Goal: Information Seeking & Learning: Check status

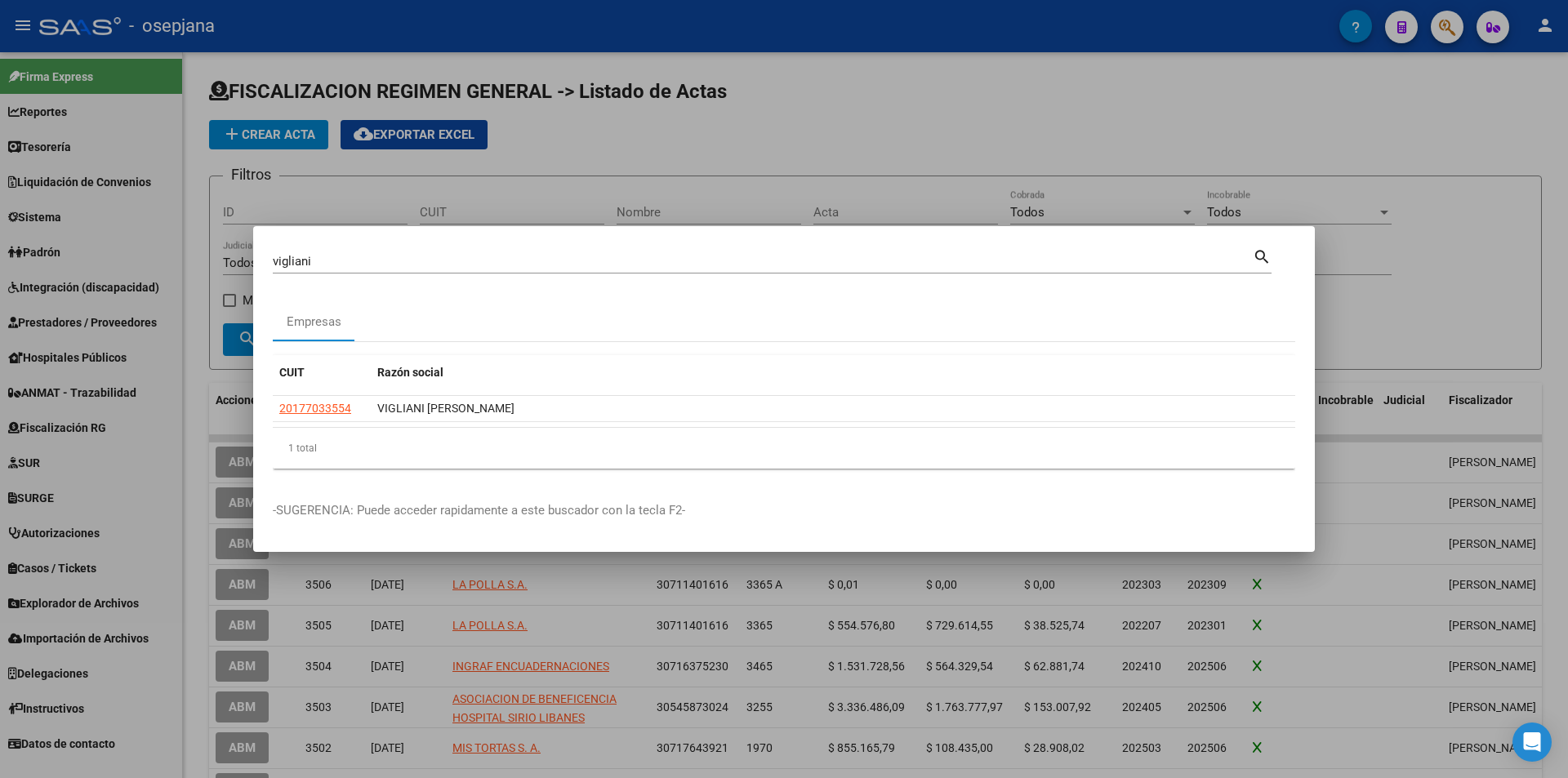
drag, startPoint x: 358, startPoint y: 265, endPoint x: 200, endPoint y: 269, distance: 158.1
click at [200, 269] on div "vigliani Buscar (apellido, dni, cuil, nro traspaso, cuit, obra social) search E…" at bounding box center [784, 389] width 1568 height 778
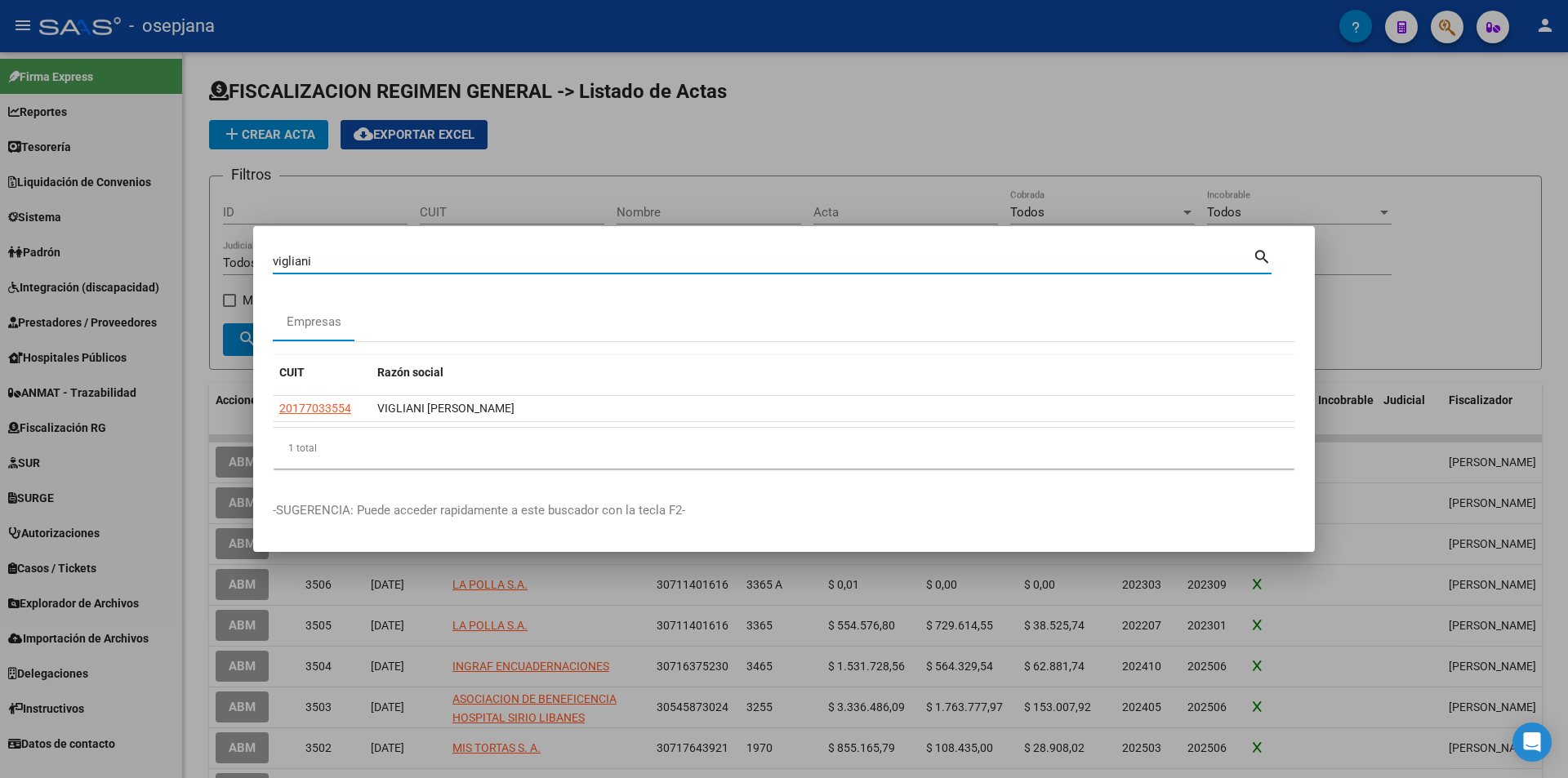
paste input "27298934"
type input "27298934"
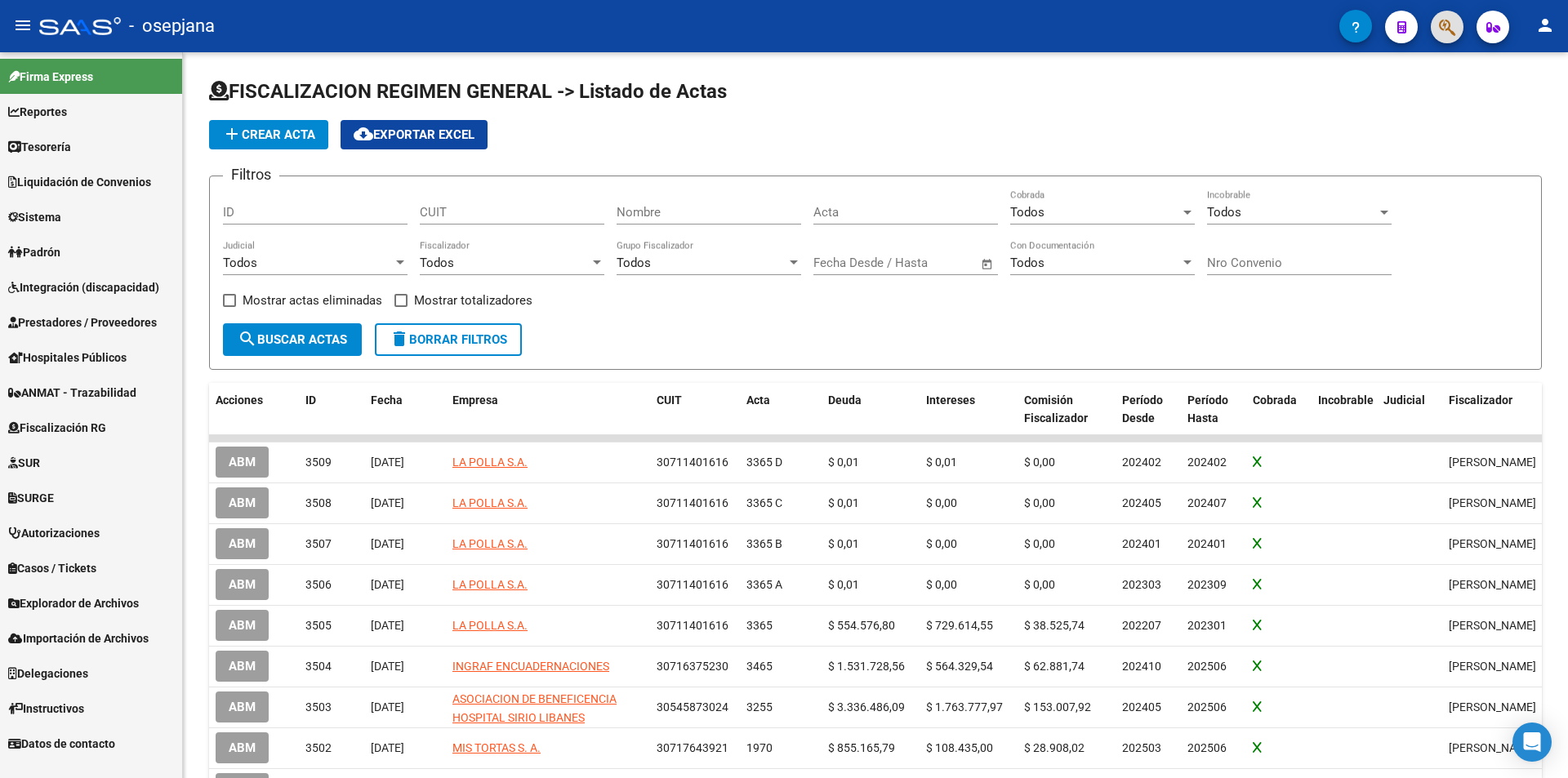
click at [61, 252] on span "Padrón" at bounding box center [34, 252] width 52 height 18
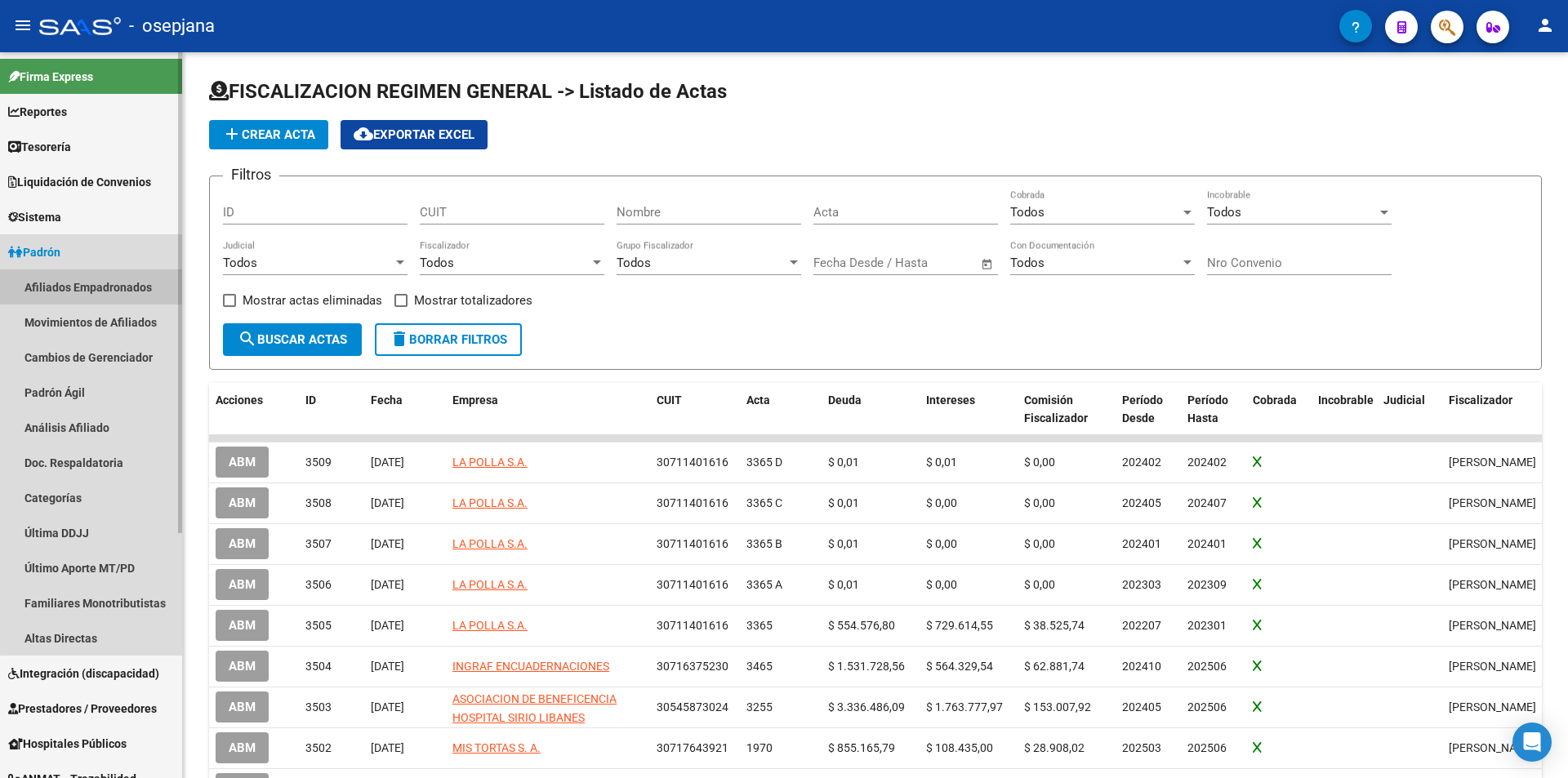
click at [128, 283] on link "Afiliados Empadronados" at bounding box center [91, 287] width 182 height 35
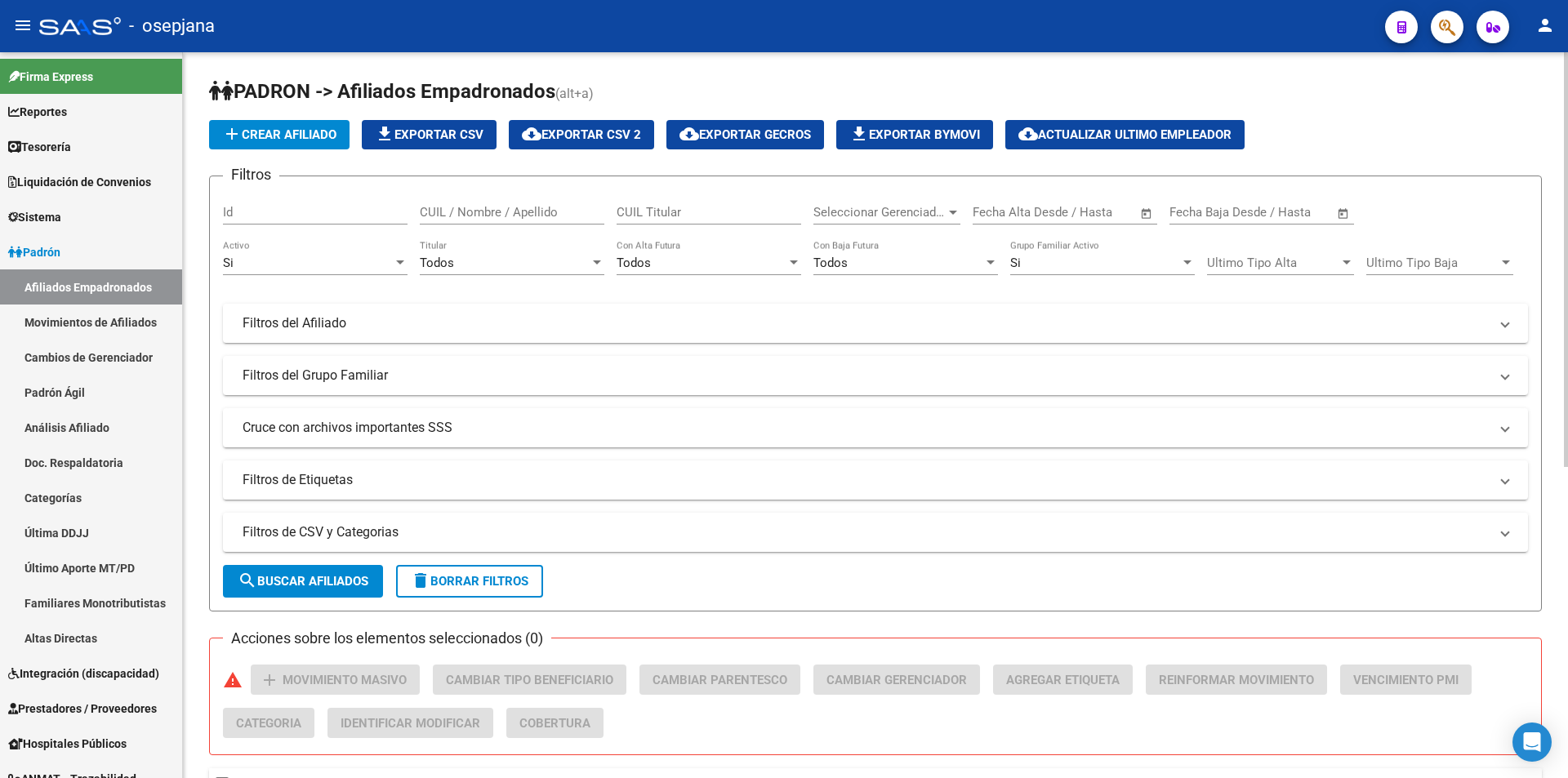
click at [439, 140] on span "file_download Exportar CSV" at bounding box center [429, 134] width 109 height 15
click at [1445, 32] on icon "button" at bounding box center [1446, 27] width 16 height 19
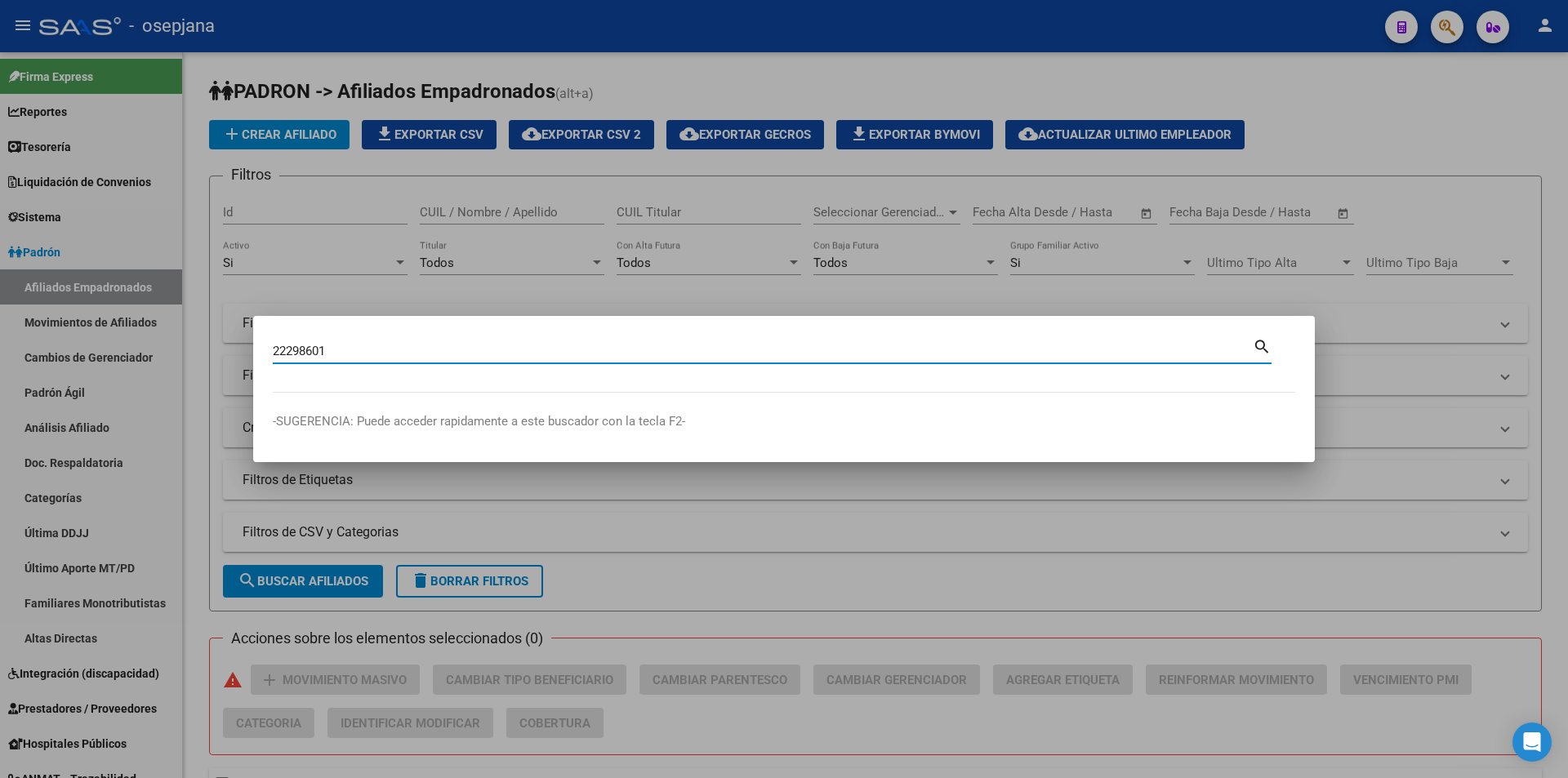
type input "22298601"
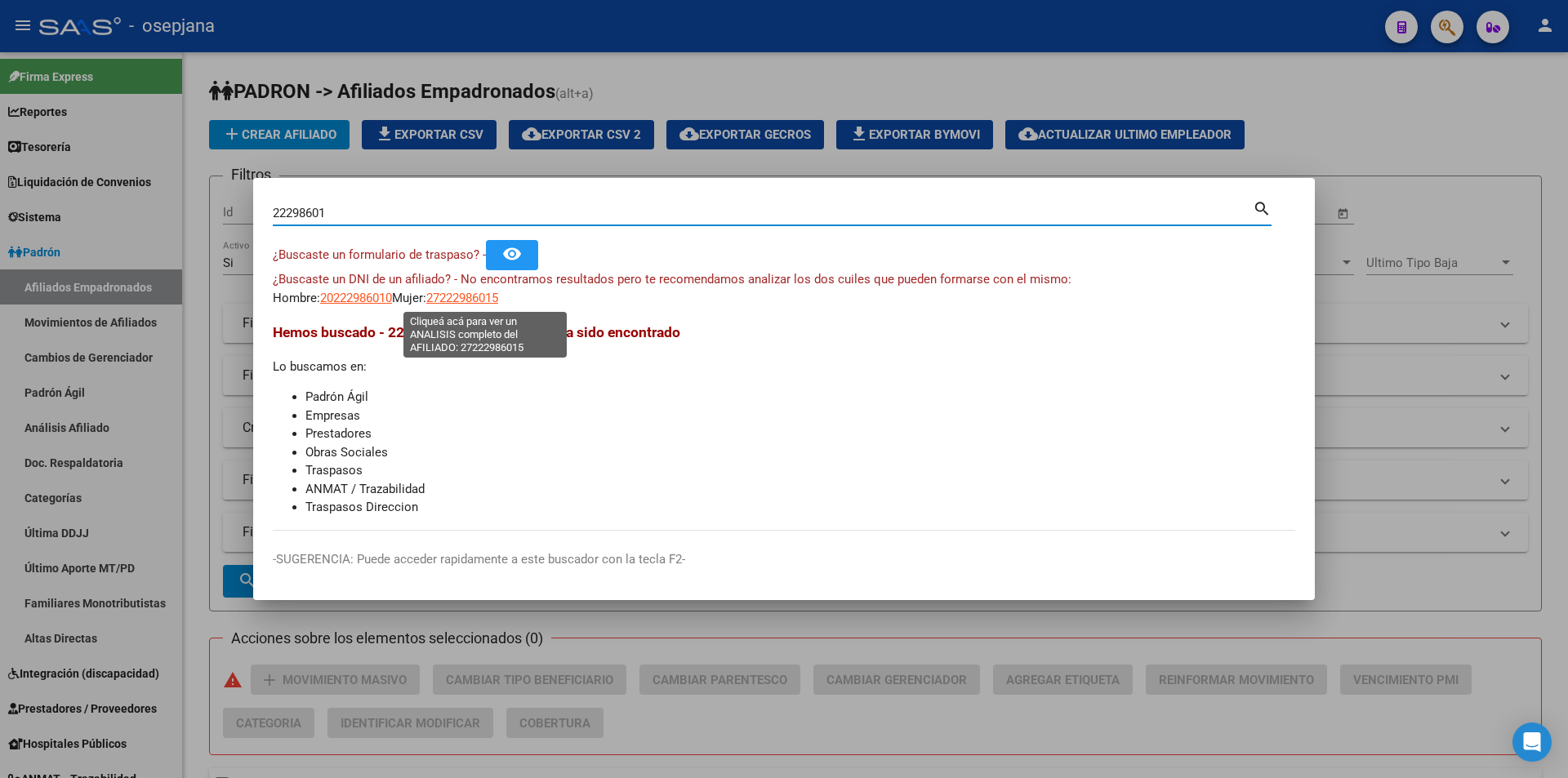
click at [475, 292] on span "27222986015" at bounding box center [462, 298] width 72 height 15
type textarea "27222986015"
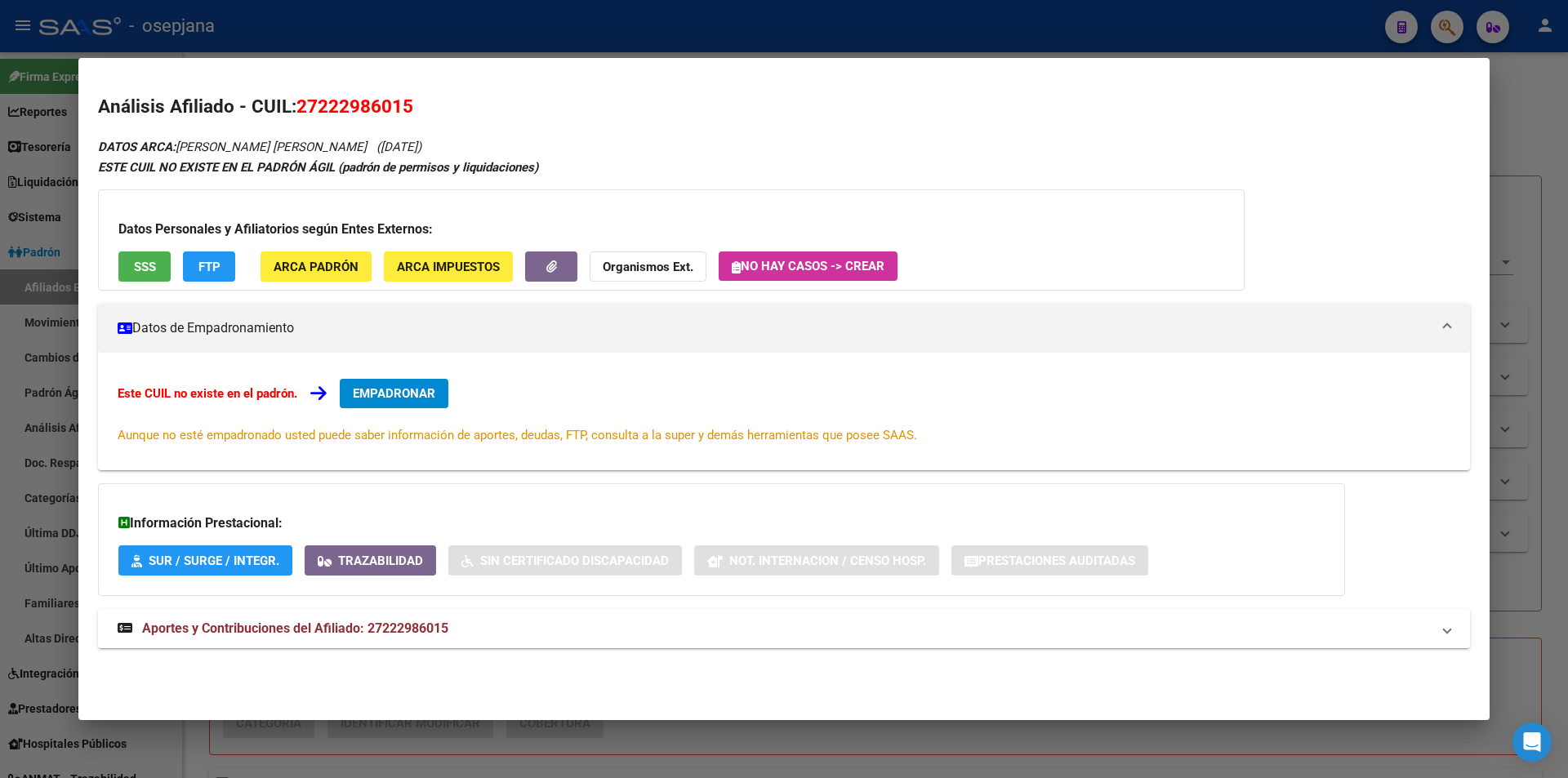
click at [245, 622] on span "Aportes y Contribuciones del Afiliado: 27222986015" at bounding box center [295, 628] width 306 height 15
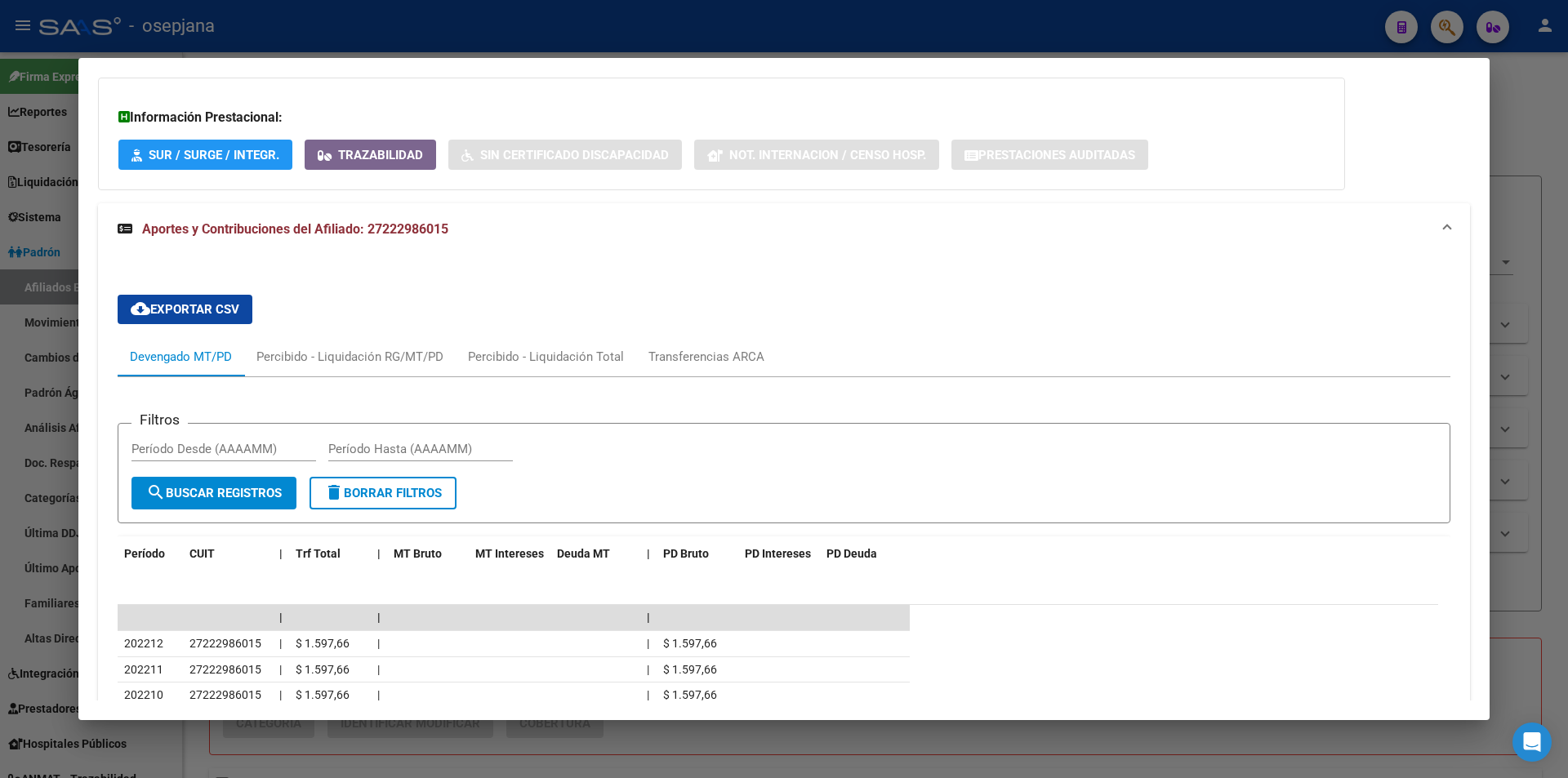
scroll to position [488, 0]
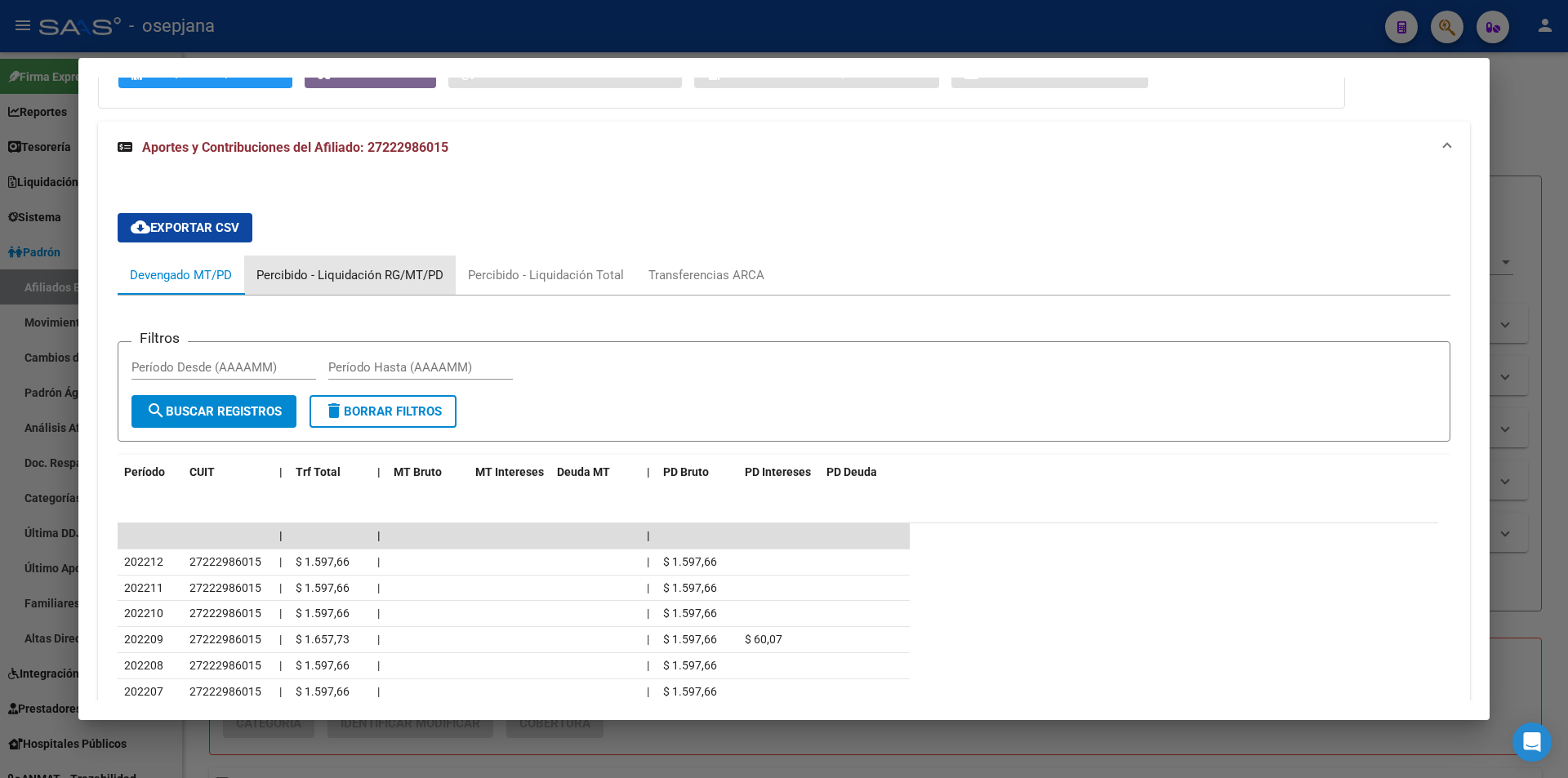
click at [358, 269] on div "Percibido - Liquidación RG/MT/PD" at bounding box center [350, 275] width 187 height 18
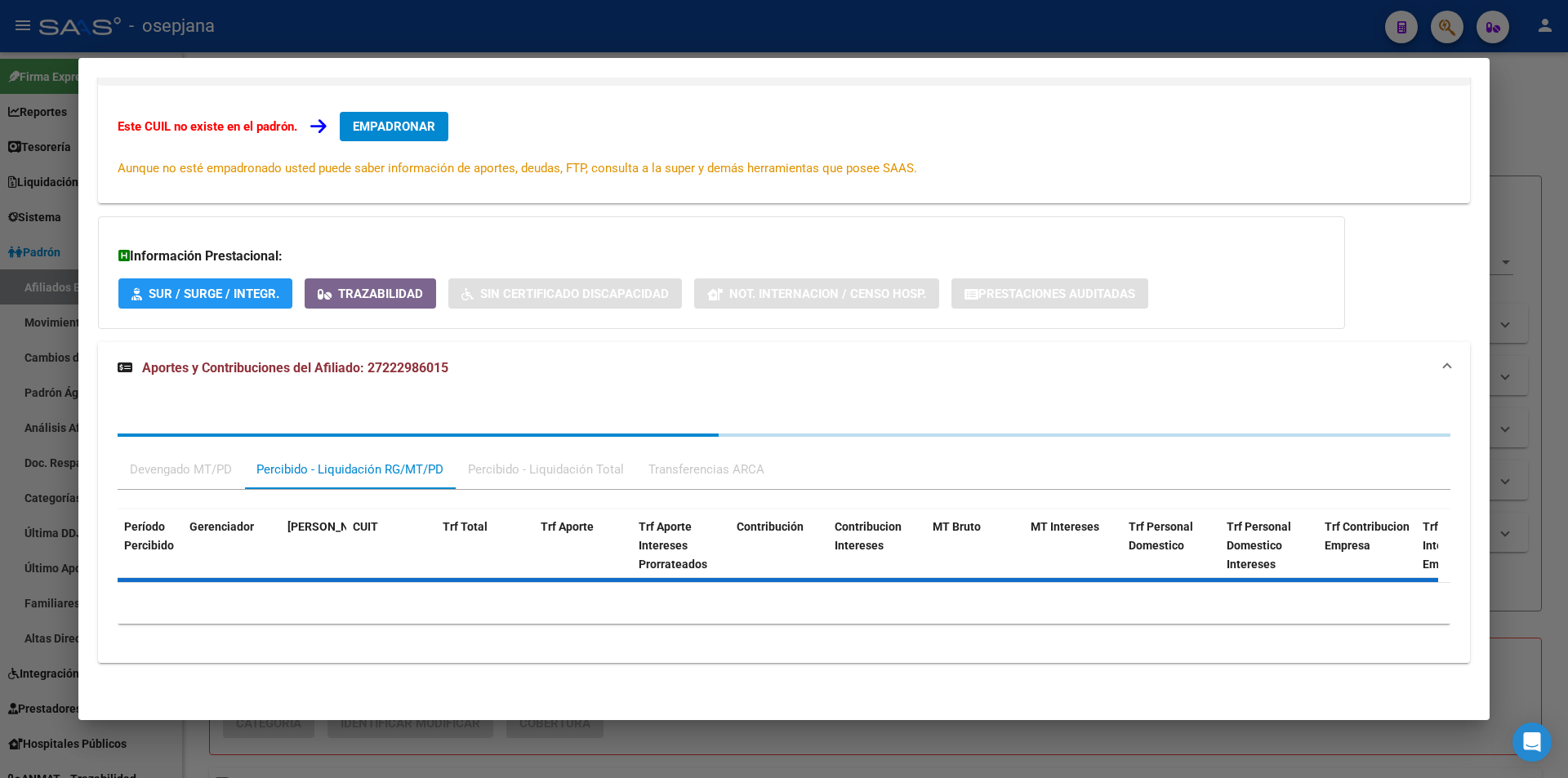
scroll to position [436, 0]
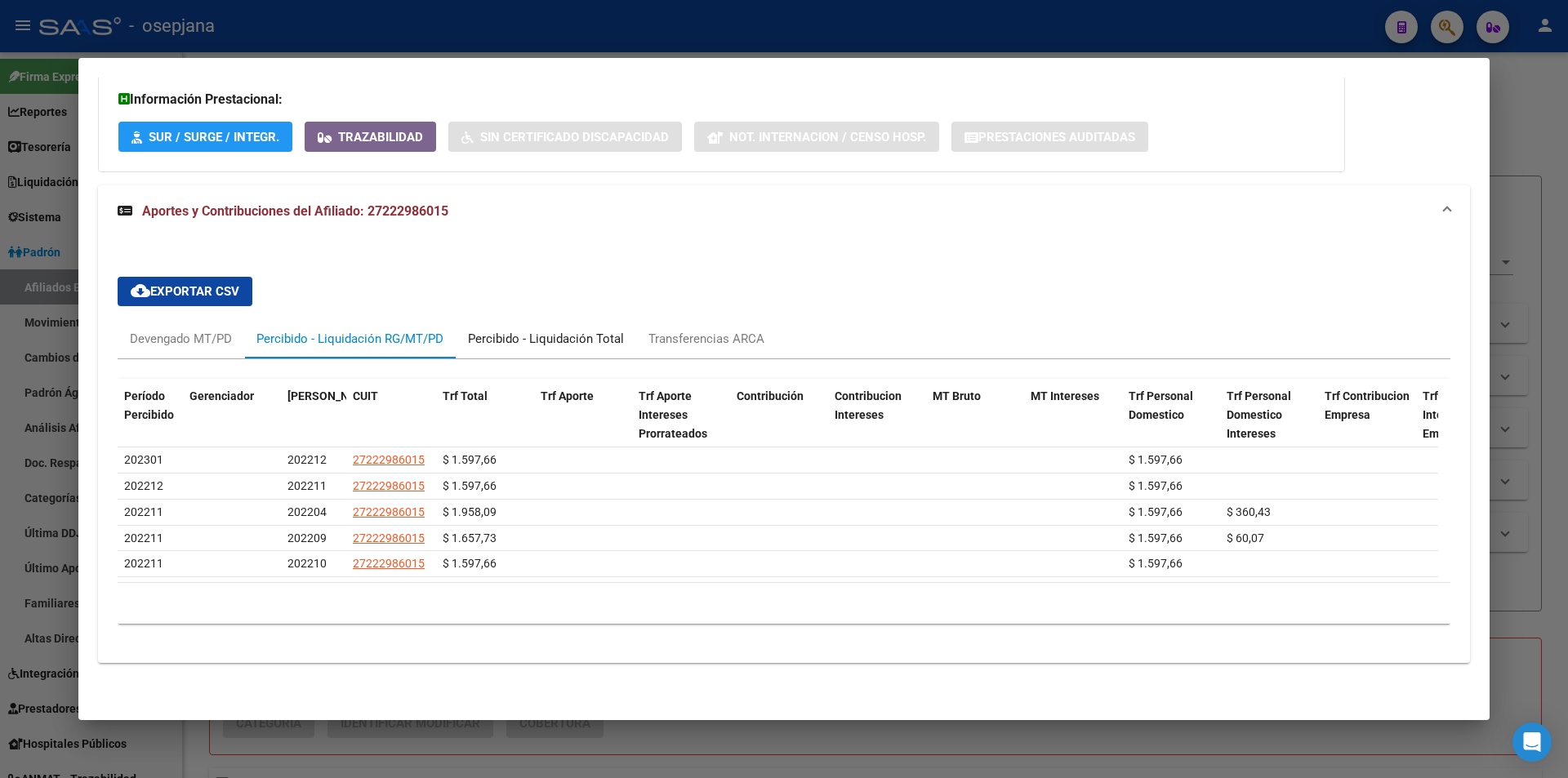
click at [545, 330] on div "Percibido - Liquidación Total" at bounding box center [546, 338] width 156 height 18
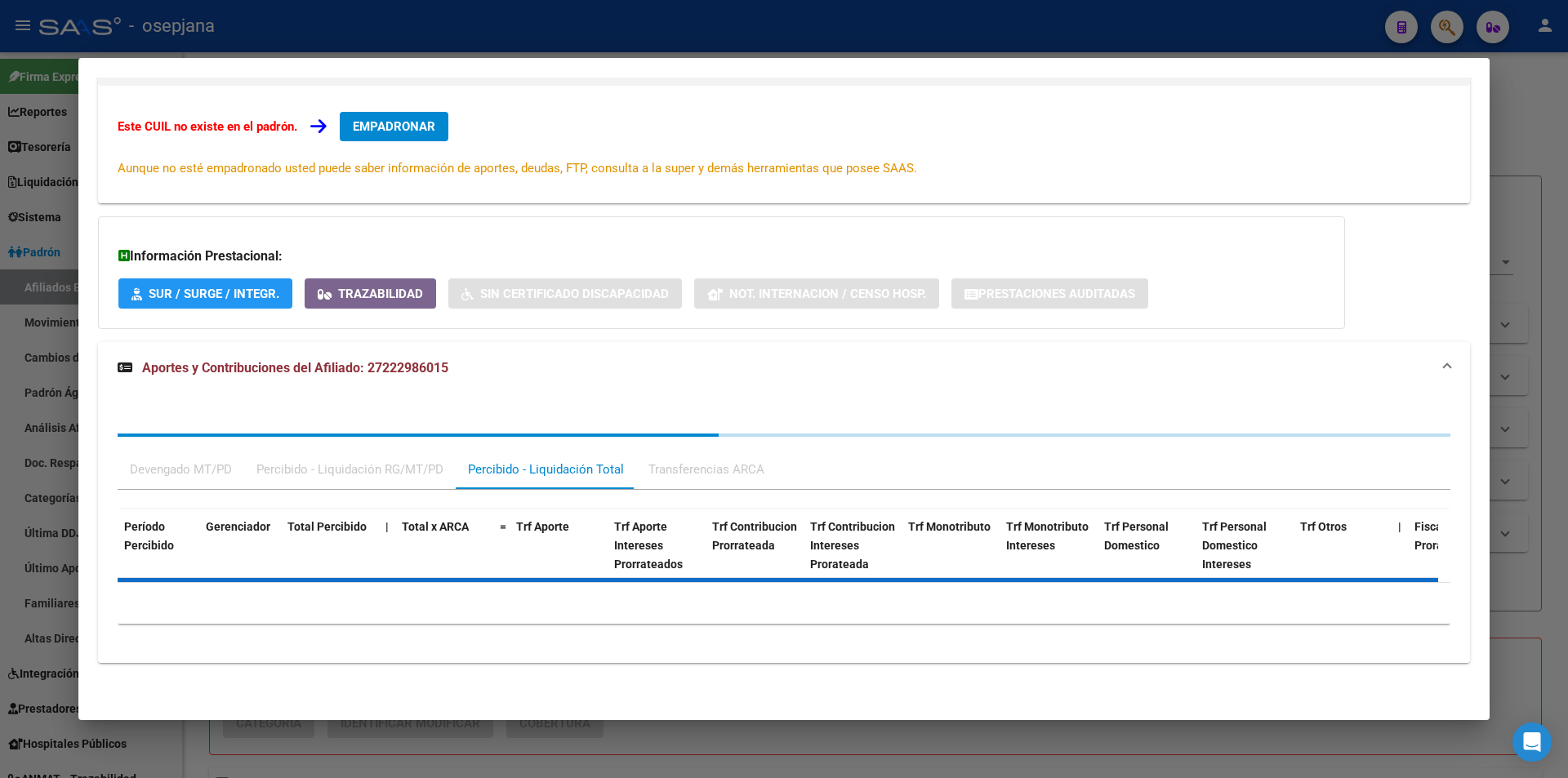
scroll to position [410, 0]
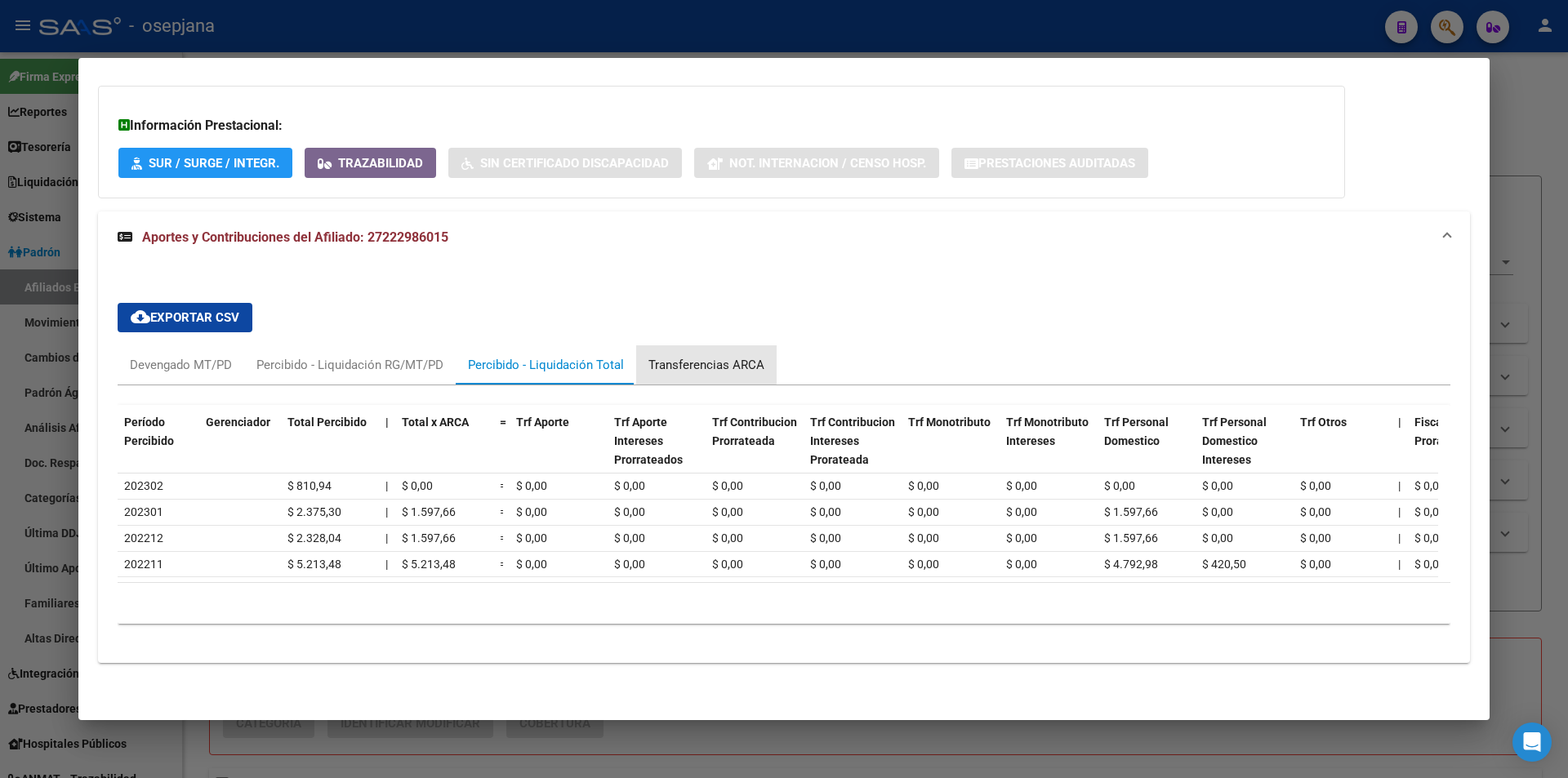
click at [701, 356] on div "Transferencias ARCA" at bounding box center [705, 365] width 116 height 18
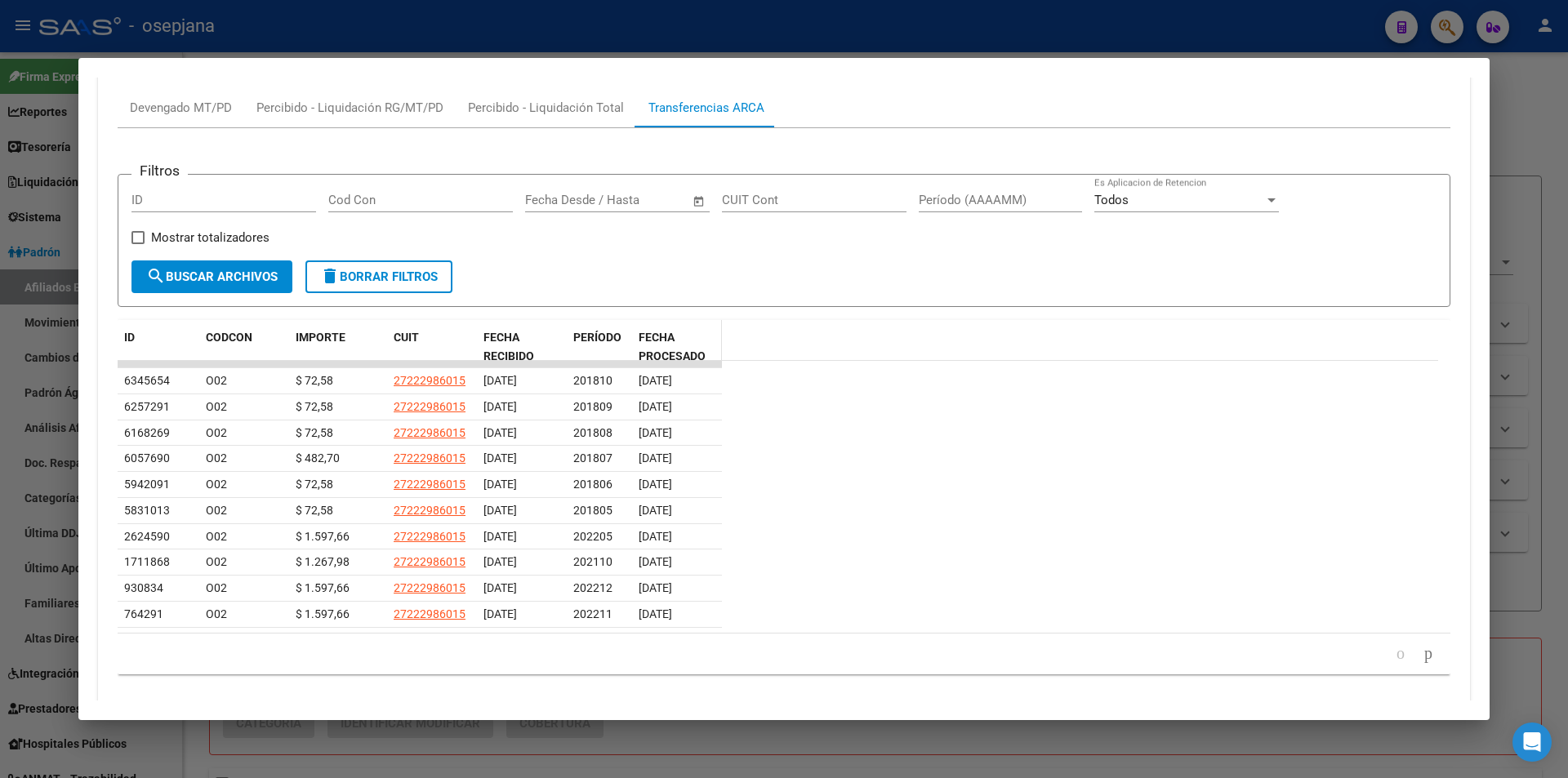
scroll to position [704, 0]
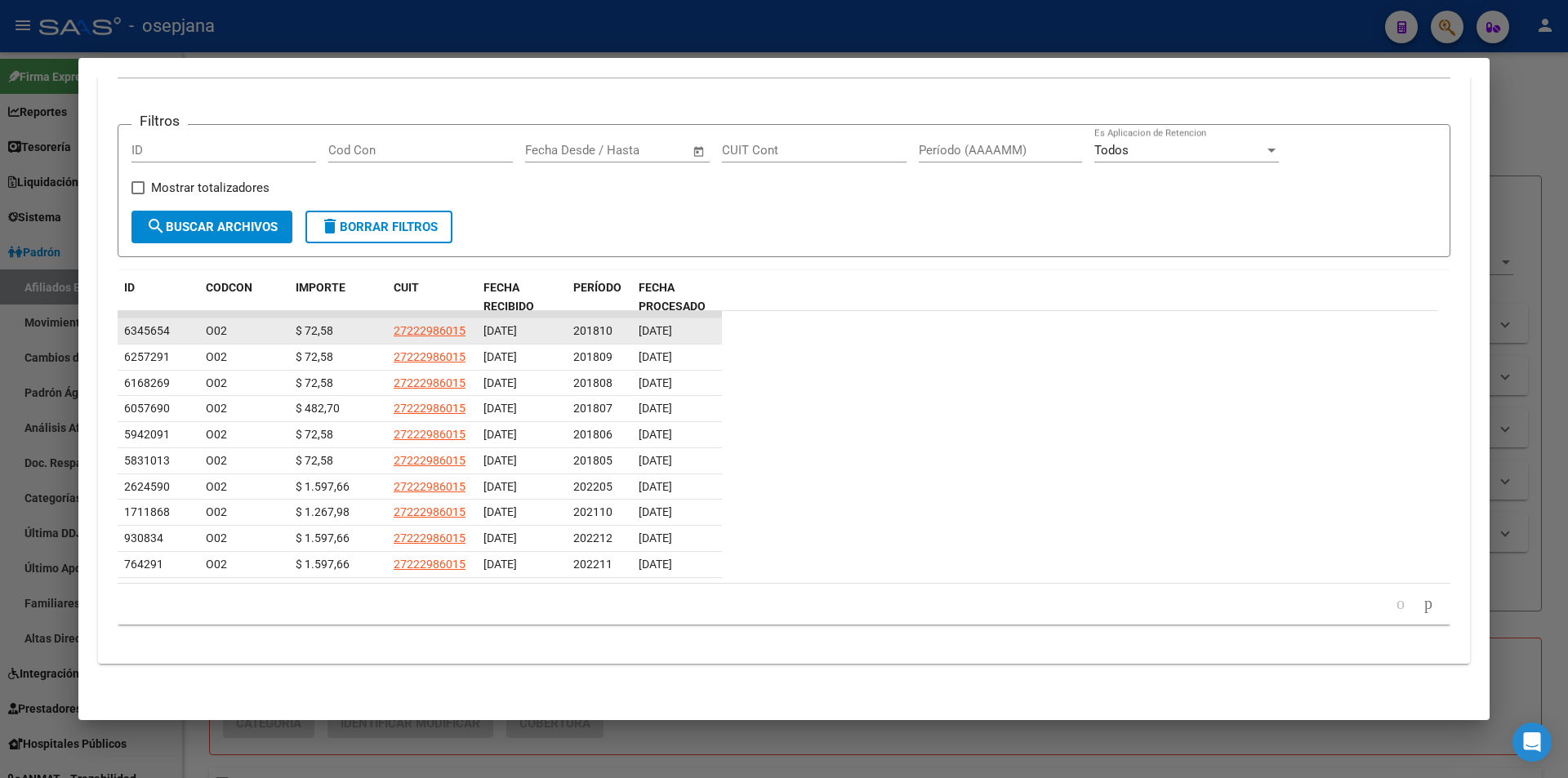
drag, startPoint x: 637, startPoint y: 330, endPoint x: 717, endPoint y: 336, distance: 80.2
click at [717, 336] on datatable-body-cell "19/10/2018" at bounding box center [676, 331] width 90 height 26
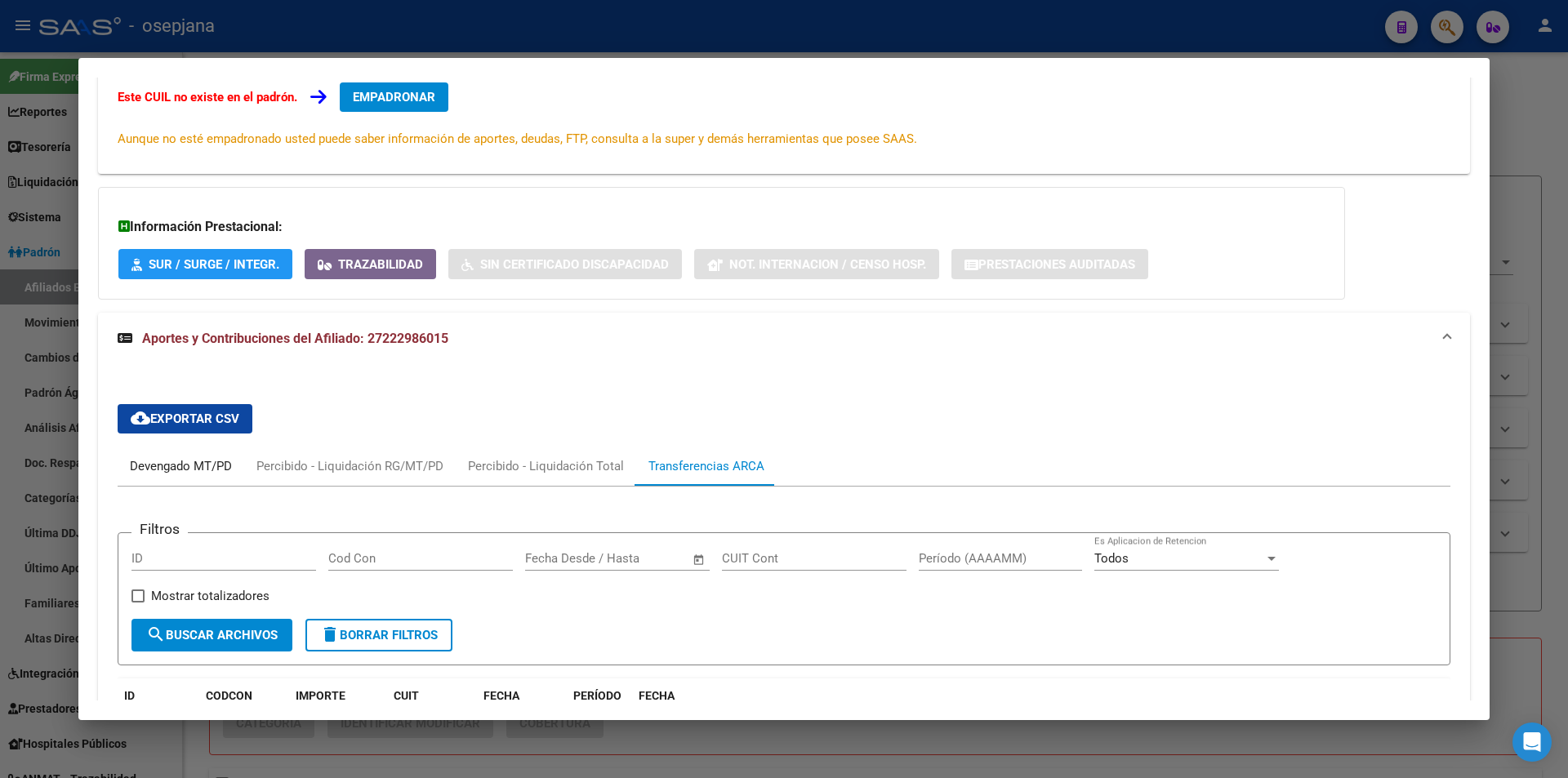
click at [165, 458] on div "Devengado MT/PD" at bounding box center [181, 466] width 102 height 18
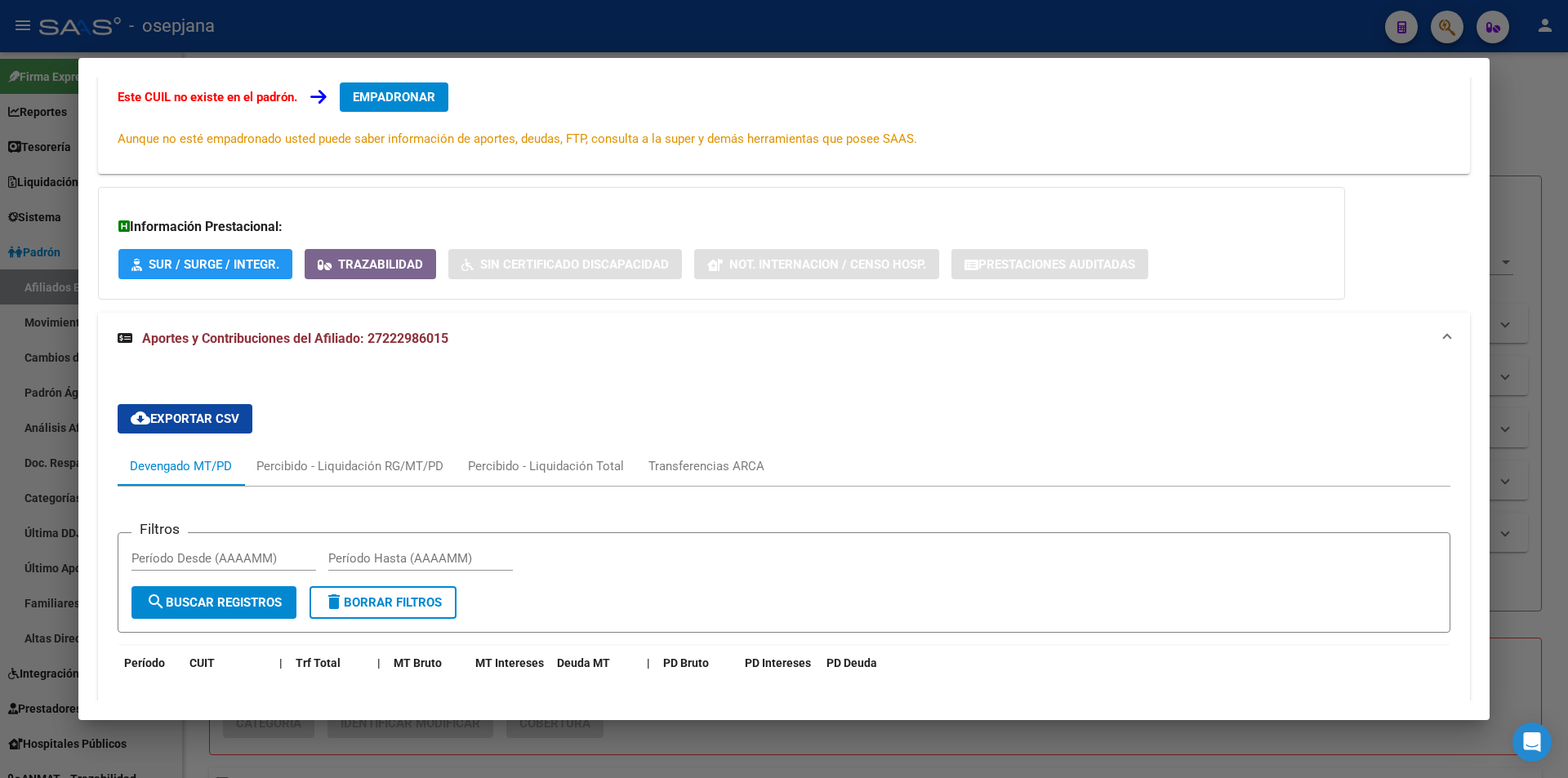
click at [552, 22] on div at bounding box center [784, 389] width 1568 height 778
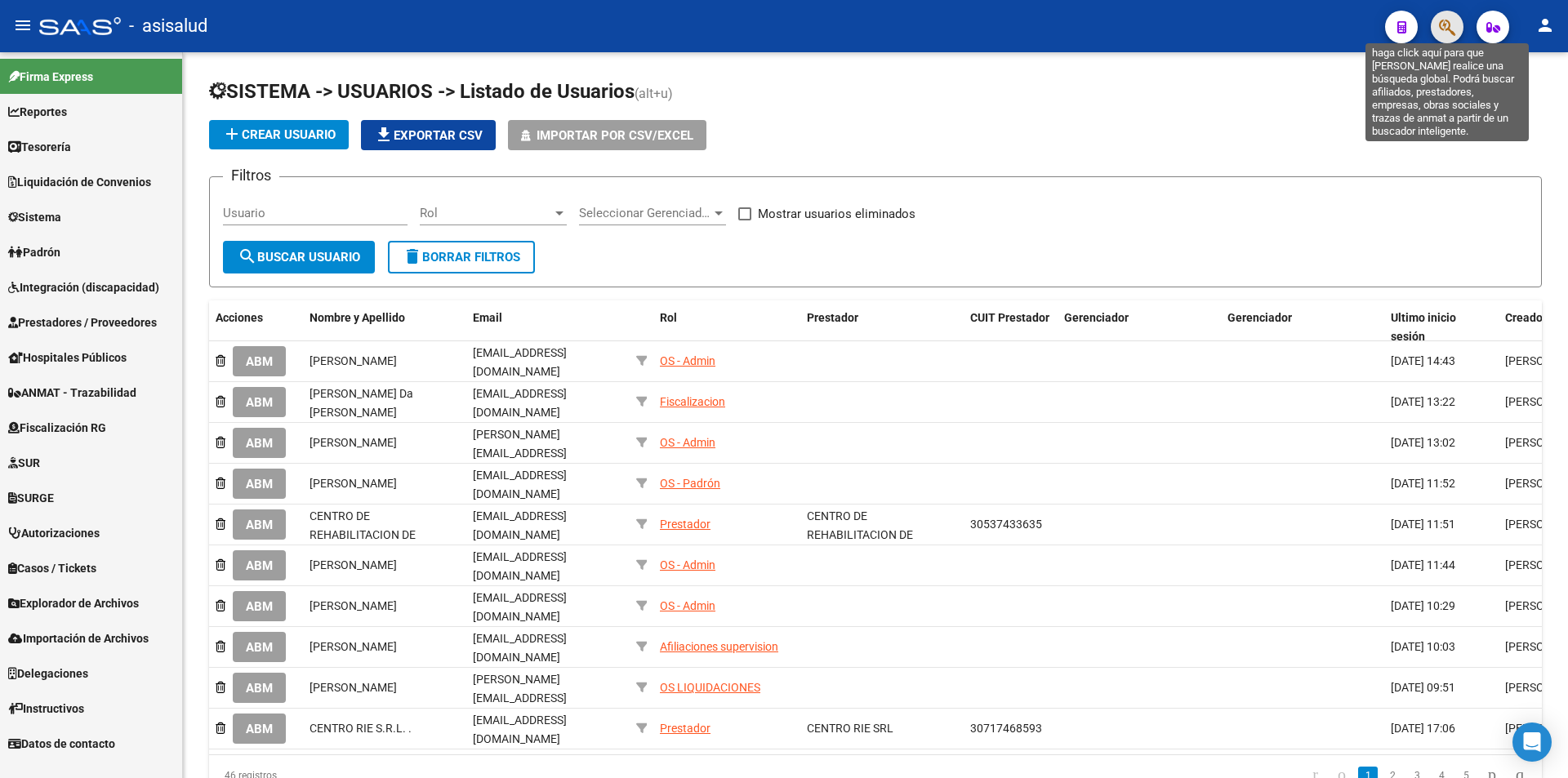
click at [1446, 32] on icon "button" at bounding box center [1446, 27] width 16 height 19
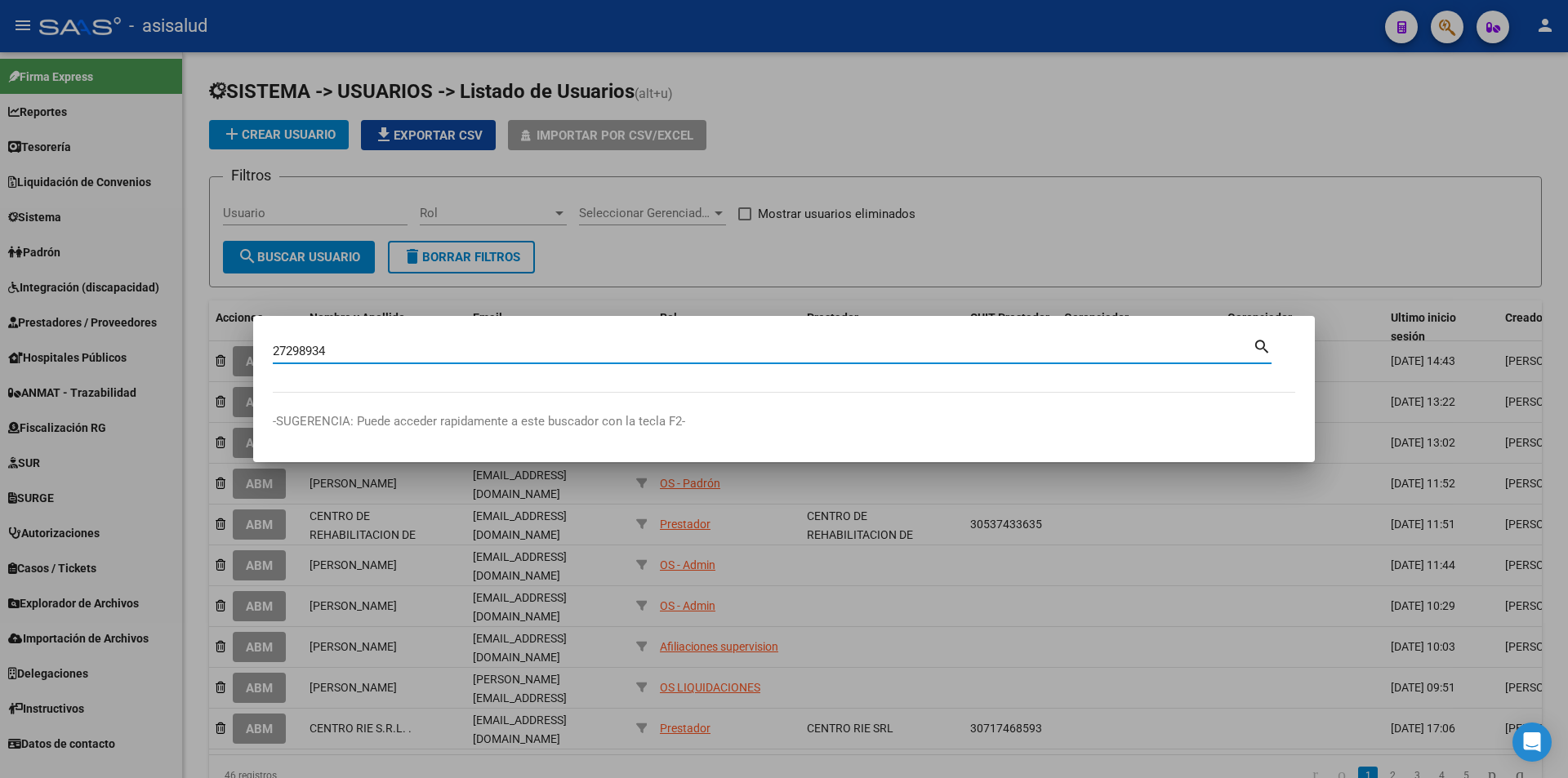
type input "27298934"
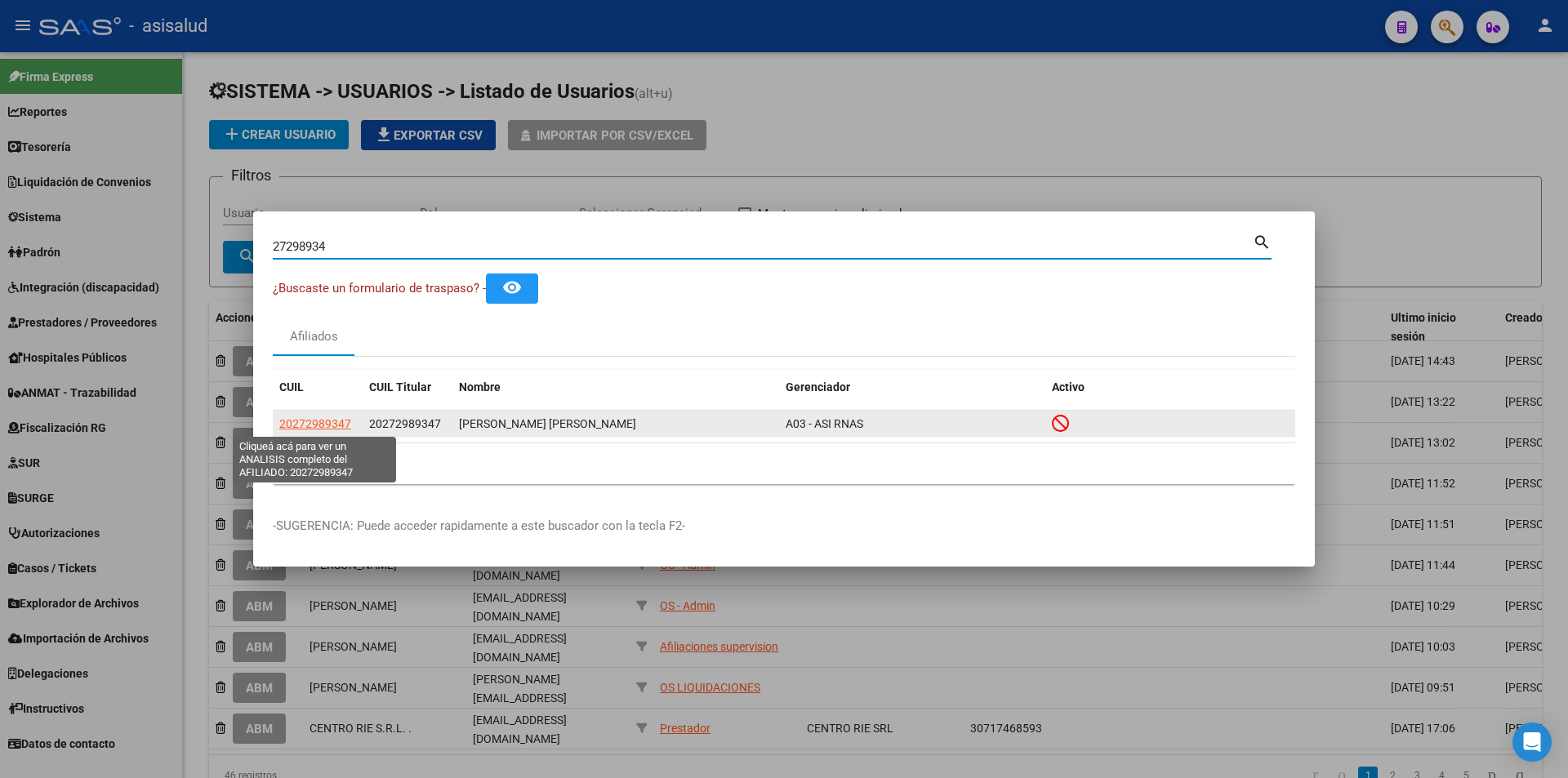
click at [328, 429] on span "20272989347" at bounding box center [315, 423] width 72 height 13
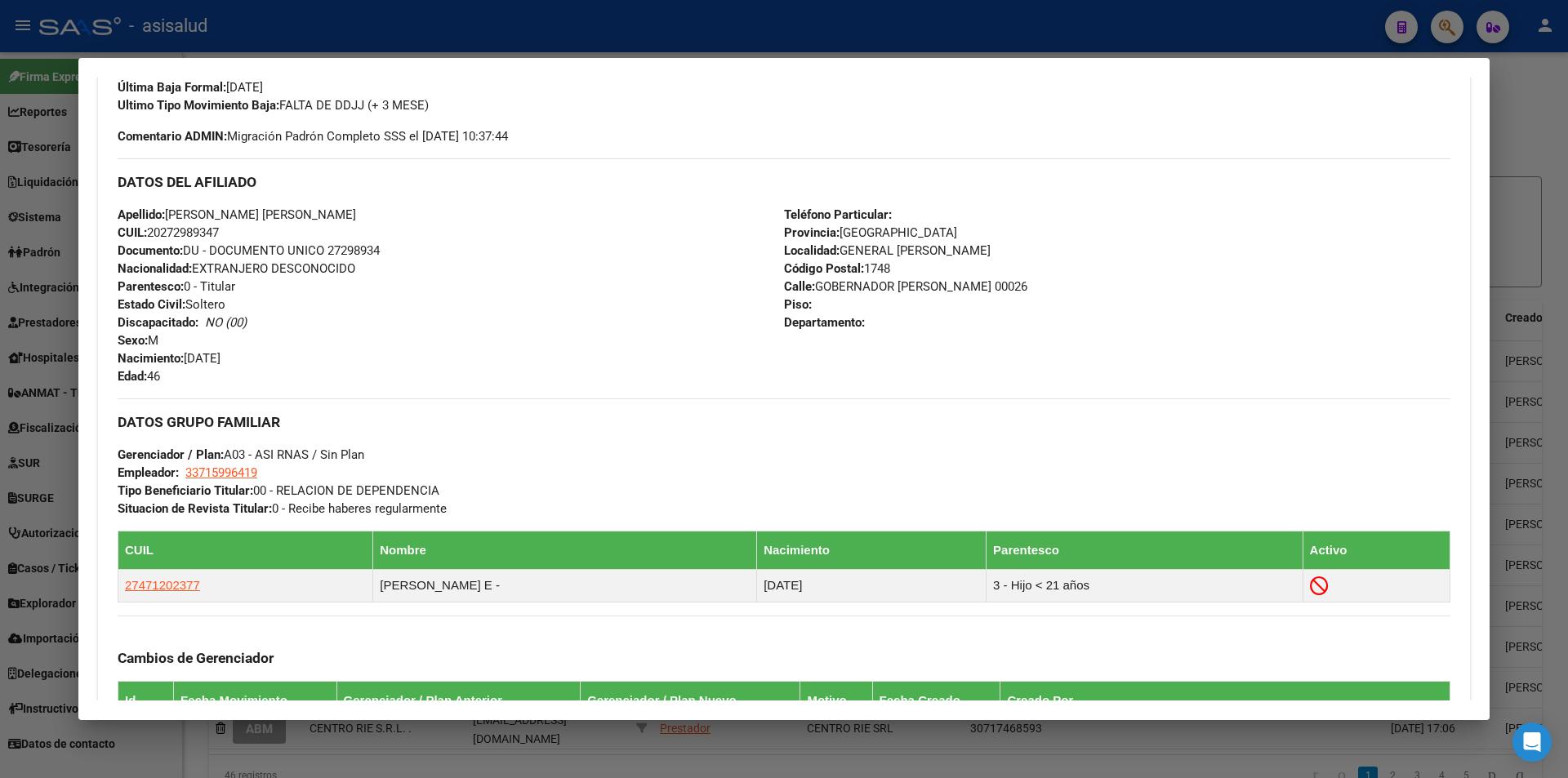
scroll to position [804, 0]
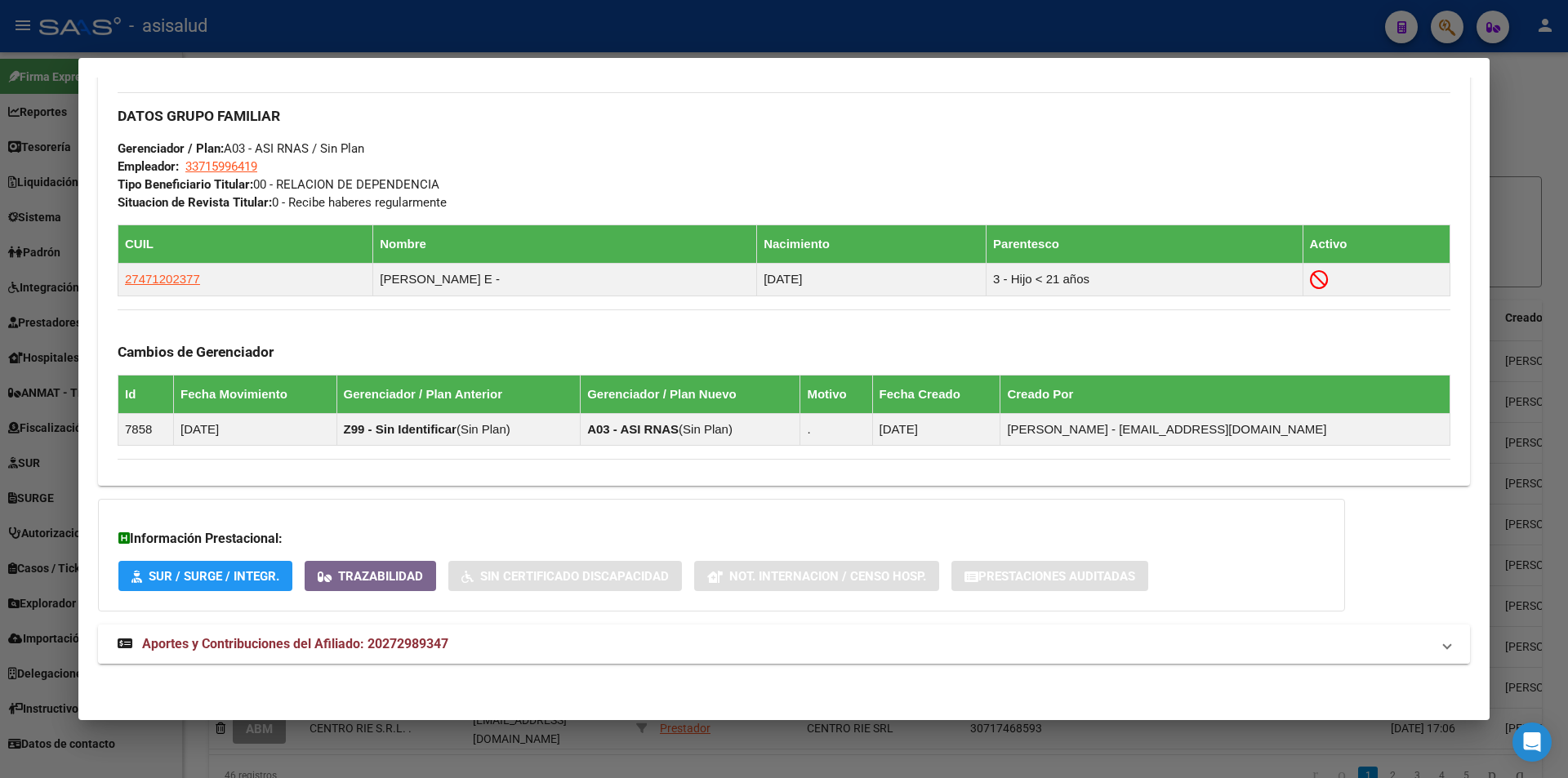
click at [364, 652] on strong "Aportes y Contribuciones del Afiliado: 20272989347" at bounding box center [282, 644] width 330 height 20
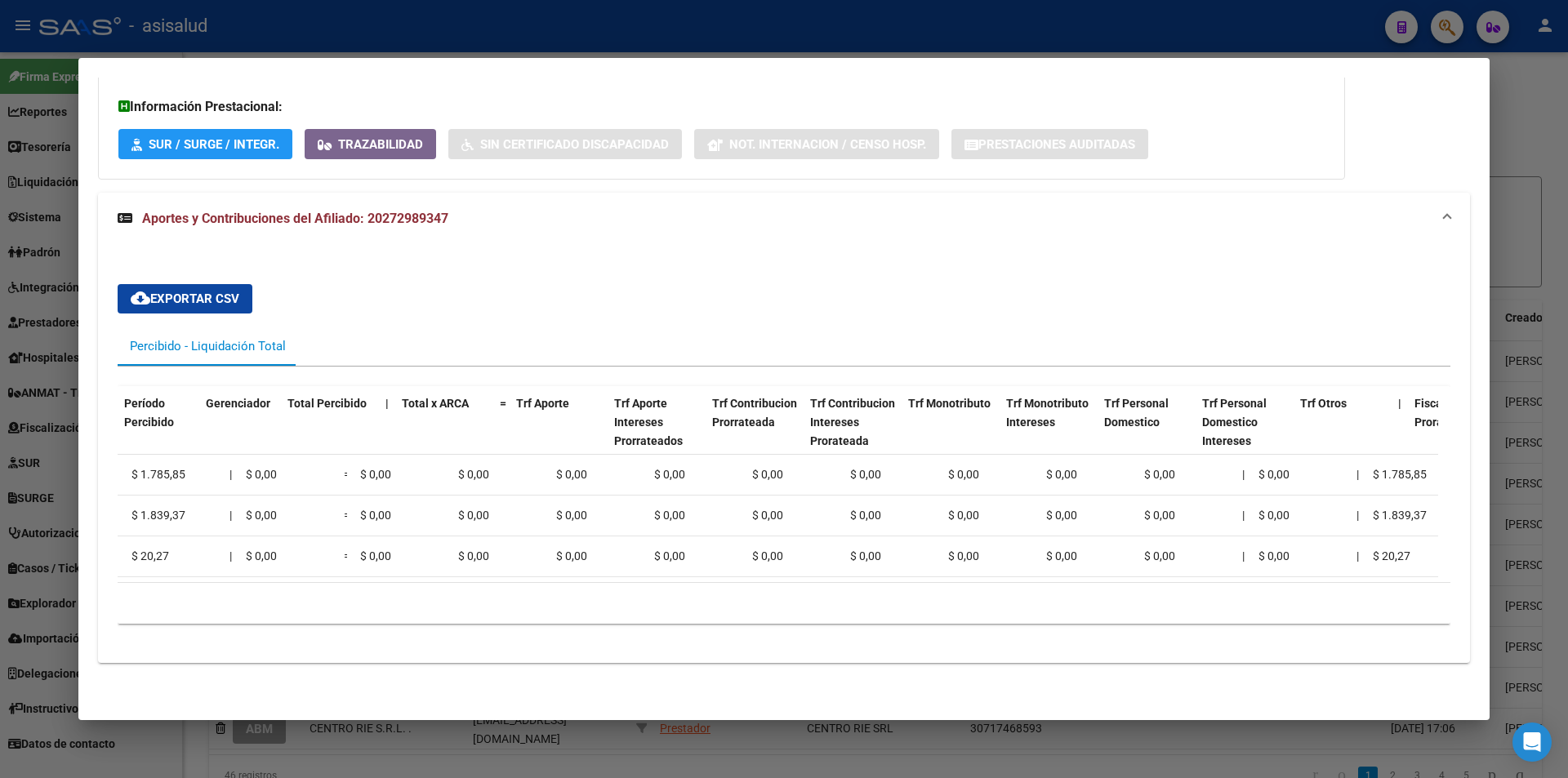
scroll to position [0, 0]
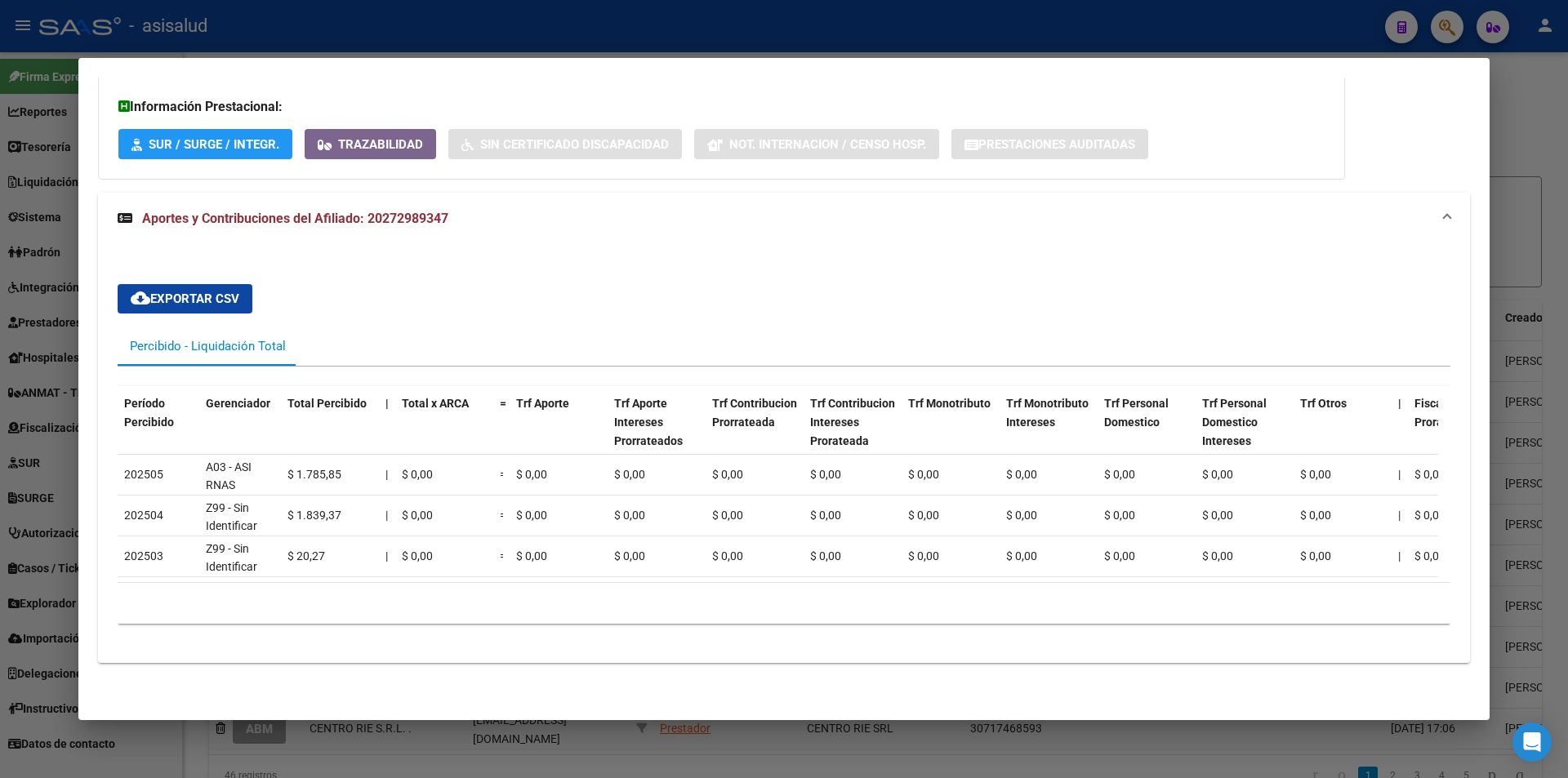
click at [53, 299] on div at bounding box center [784, 389] width 1568 height 778
